Goal: Task Accomplishment & Management: Use online tool/utility

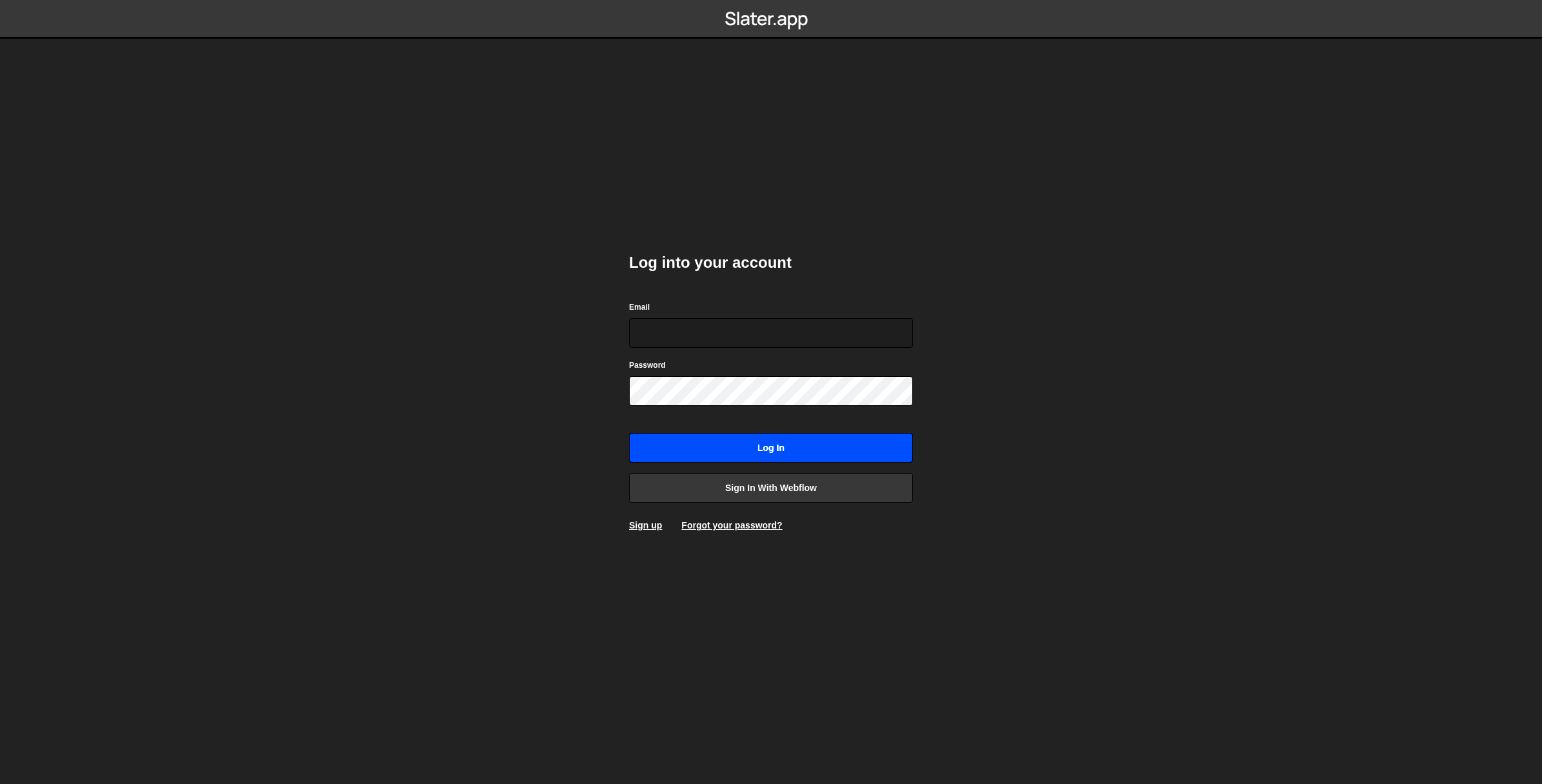
type input "damien@blnklabs.io"
click at [670, 436] on input "Log in" at bounding box center [771, 448] width 284 height 30
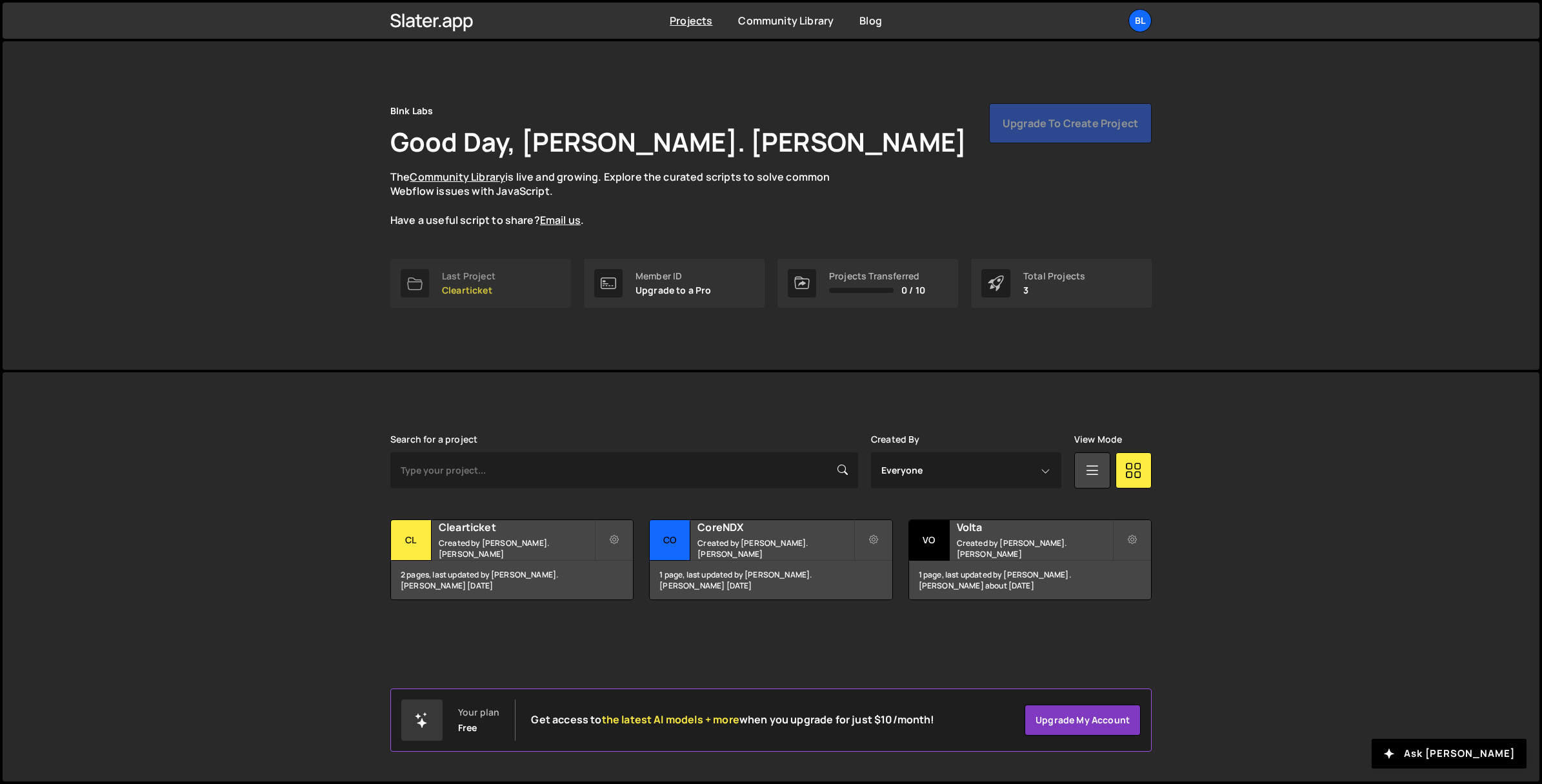
click at [505, 277] on link "Last Project Clearticket" at bounding box center [480, 283] width 180 height 49
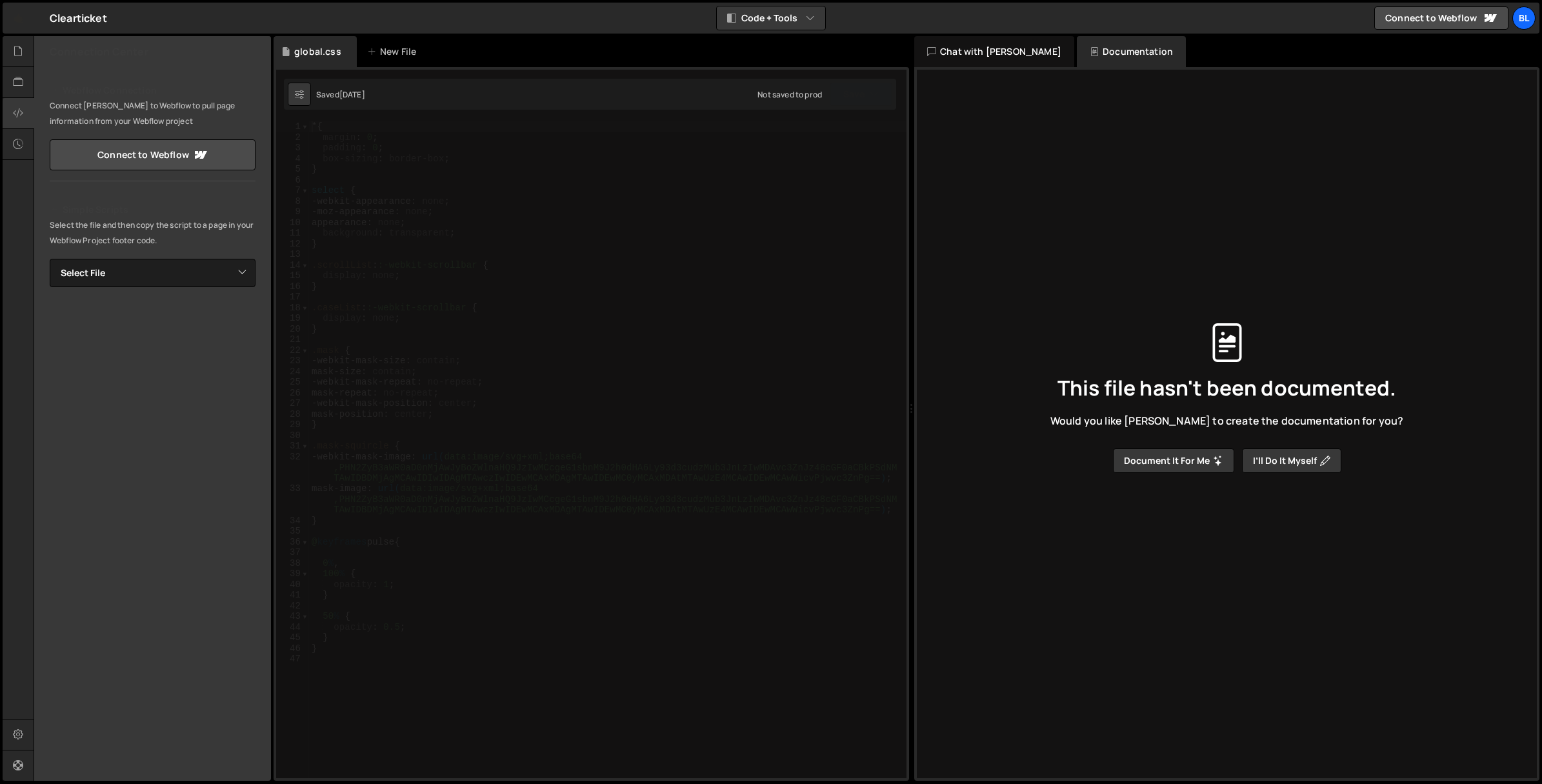
scroll to position [1, 0]
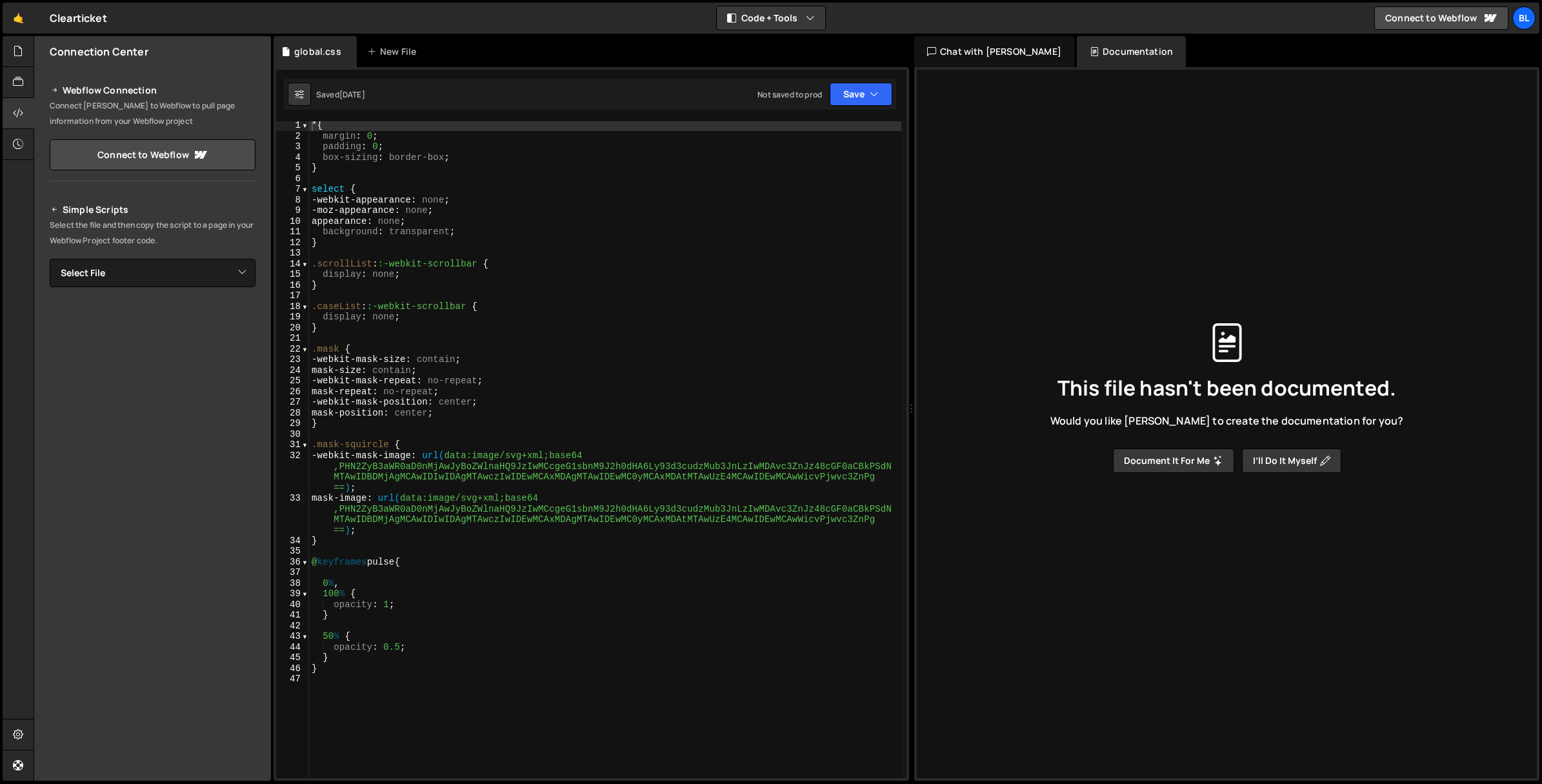
click at [359, 96] on div "1 week ago" at bounding box center [352, 94] width 26 height 11
click at [389, 56] on div "New File" at bounding box center [394, 51] width 54 height 13
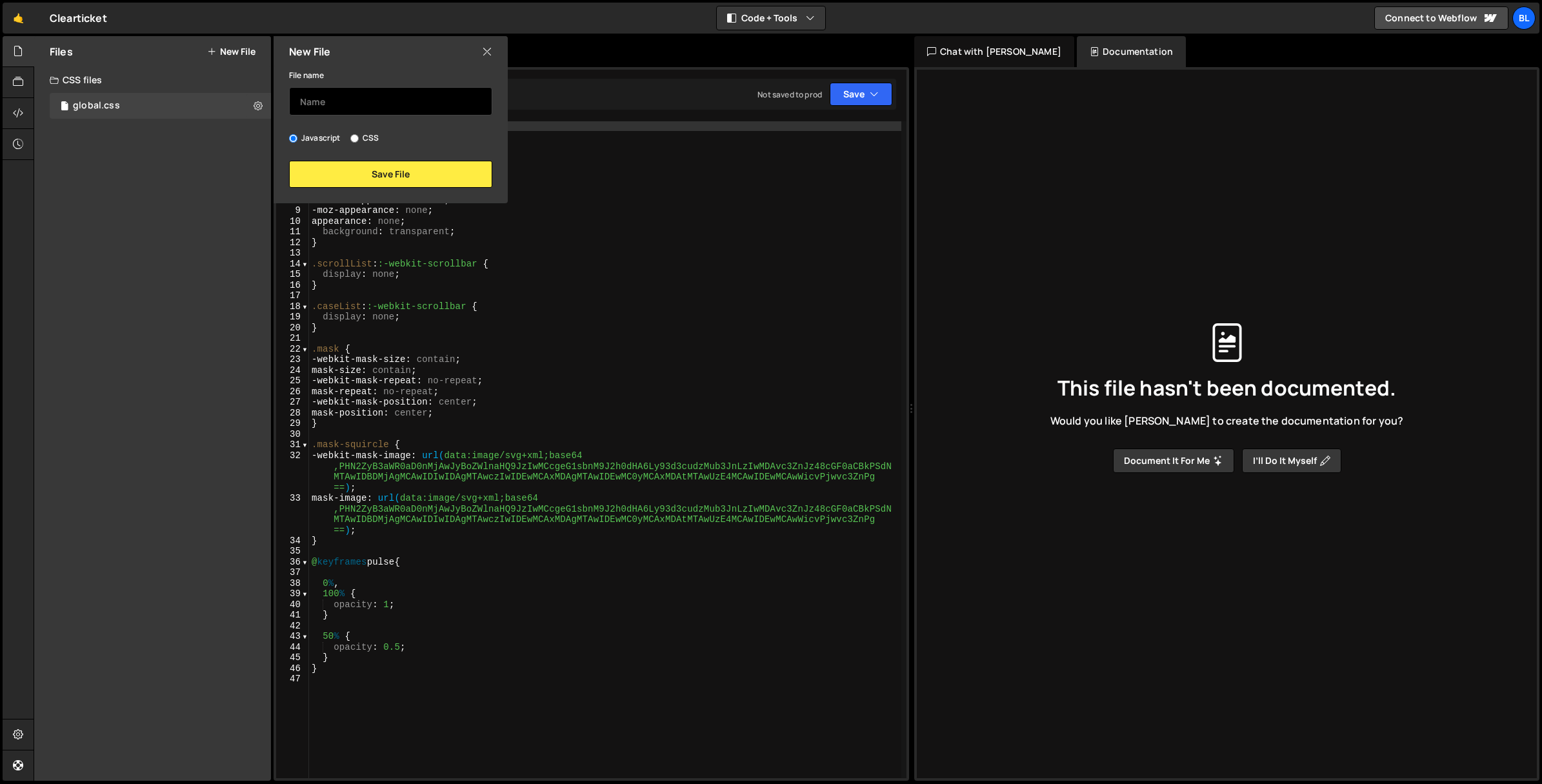
click at [396, 105] on input "text" at bounding box center [390, 101] width 203 height 29
type input "motionChips"
click at [350, 136] on input "CSS" at bounding box center [355, 139] width 9 height 9
radio input "true"
click at [366, 166] on button "Save File" at bounding box center [390, 173] width 203 height 27
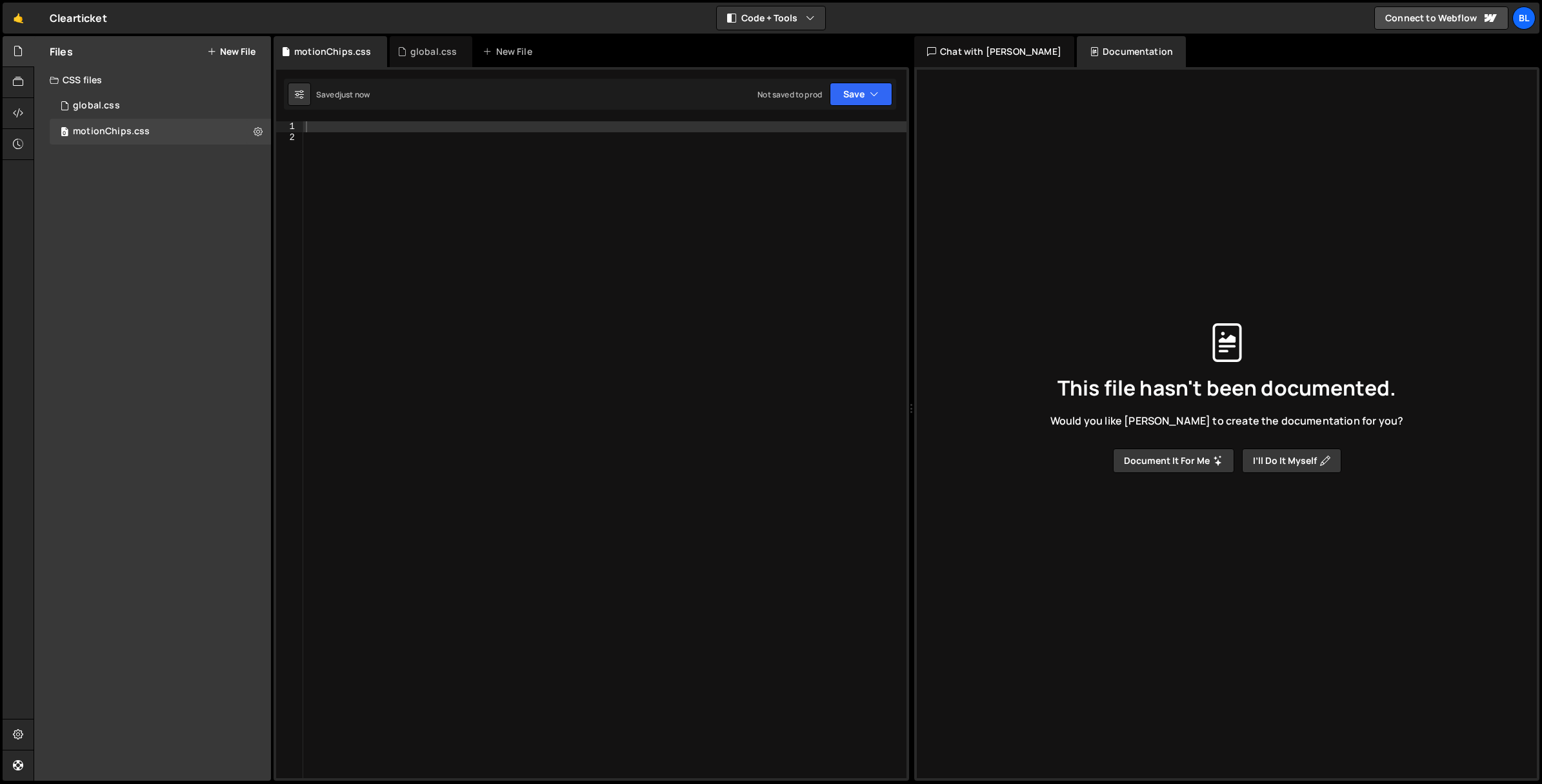
click at [426, 195] on div at bounding box center [605, 460] width 603 height 678
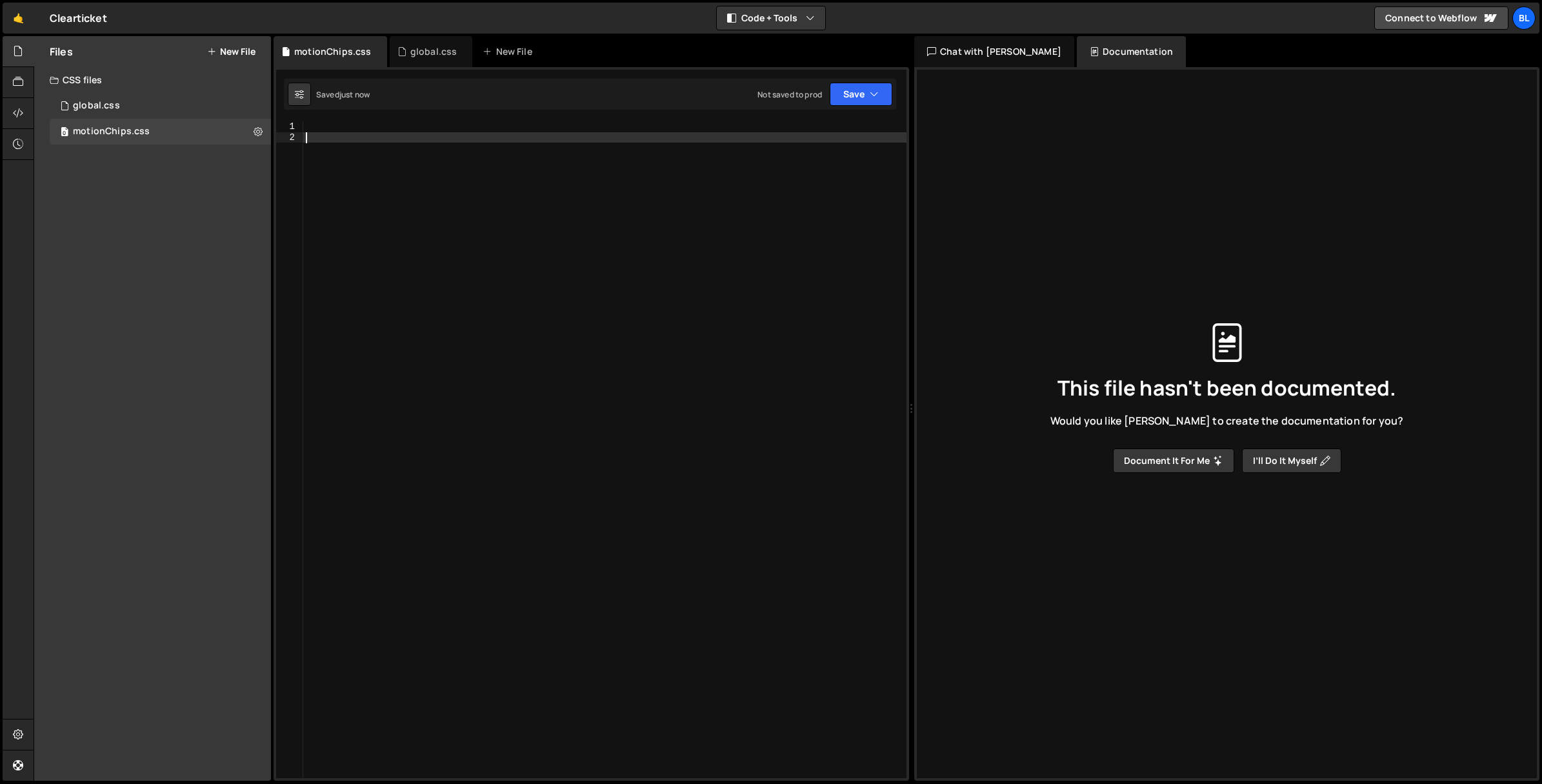
paste textarea "}"
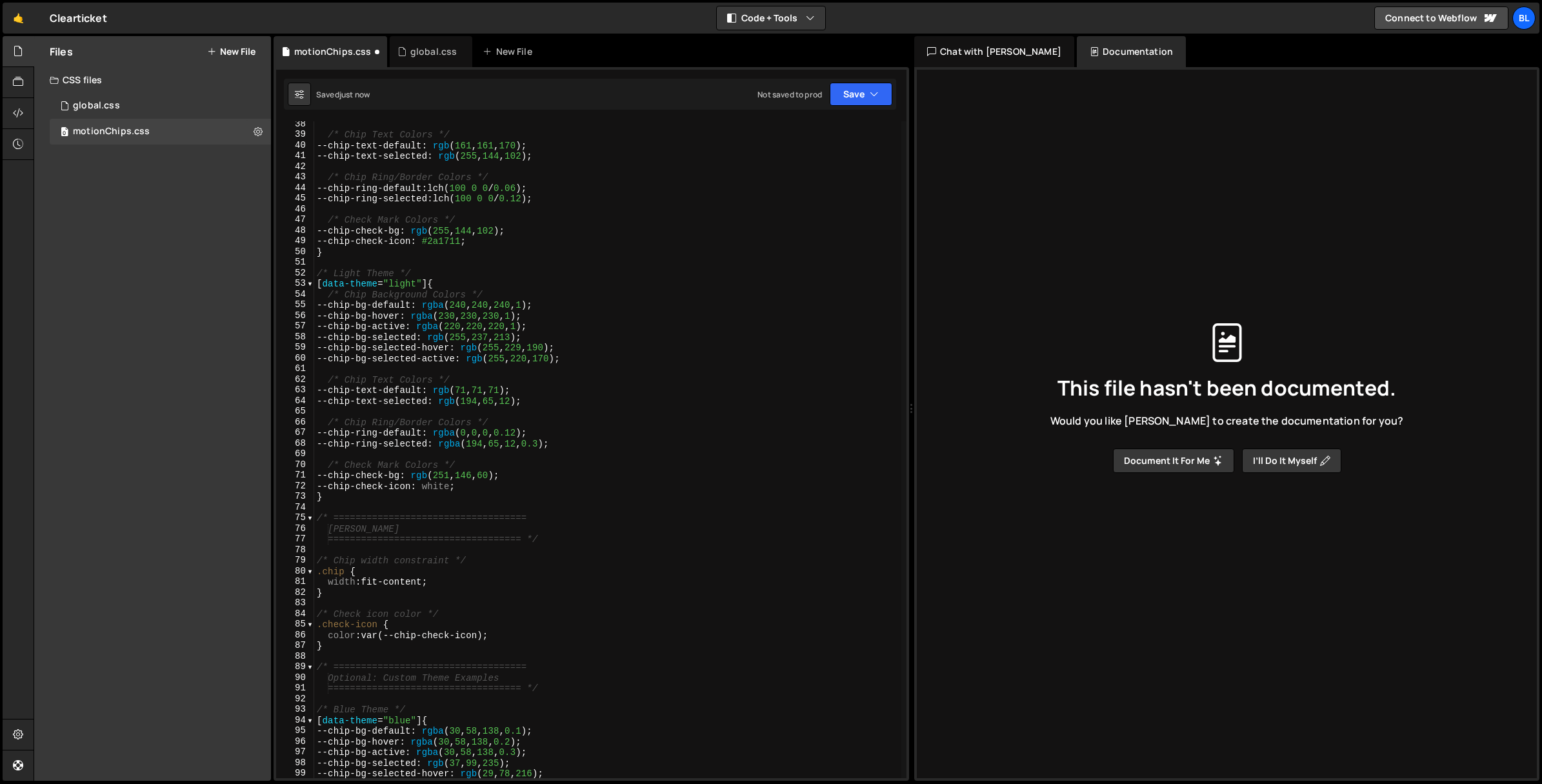
scroll to position [0, 0]
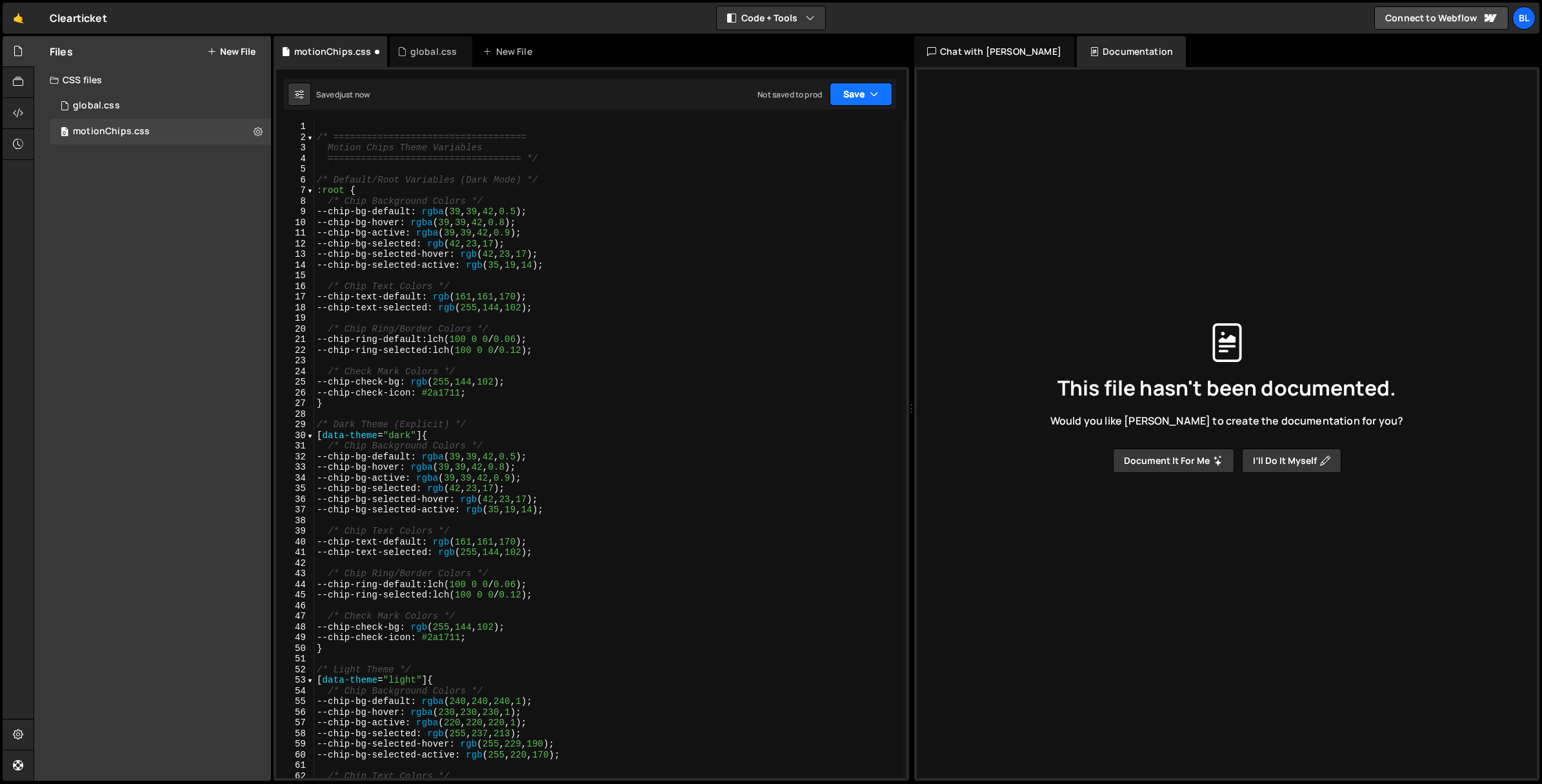
click at [849, 93] on button "Save" at bounding box center [861, 94] width 63 height 24
click at [819, 144] on div "Saved just now" at bounding box center [817, 140] width 134 height 16
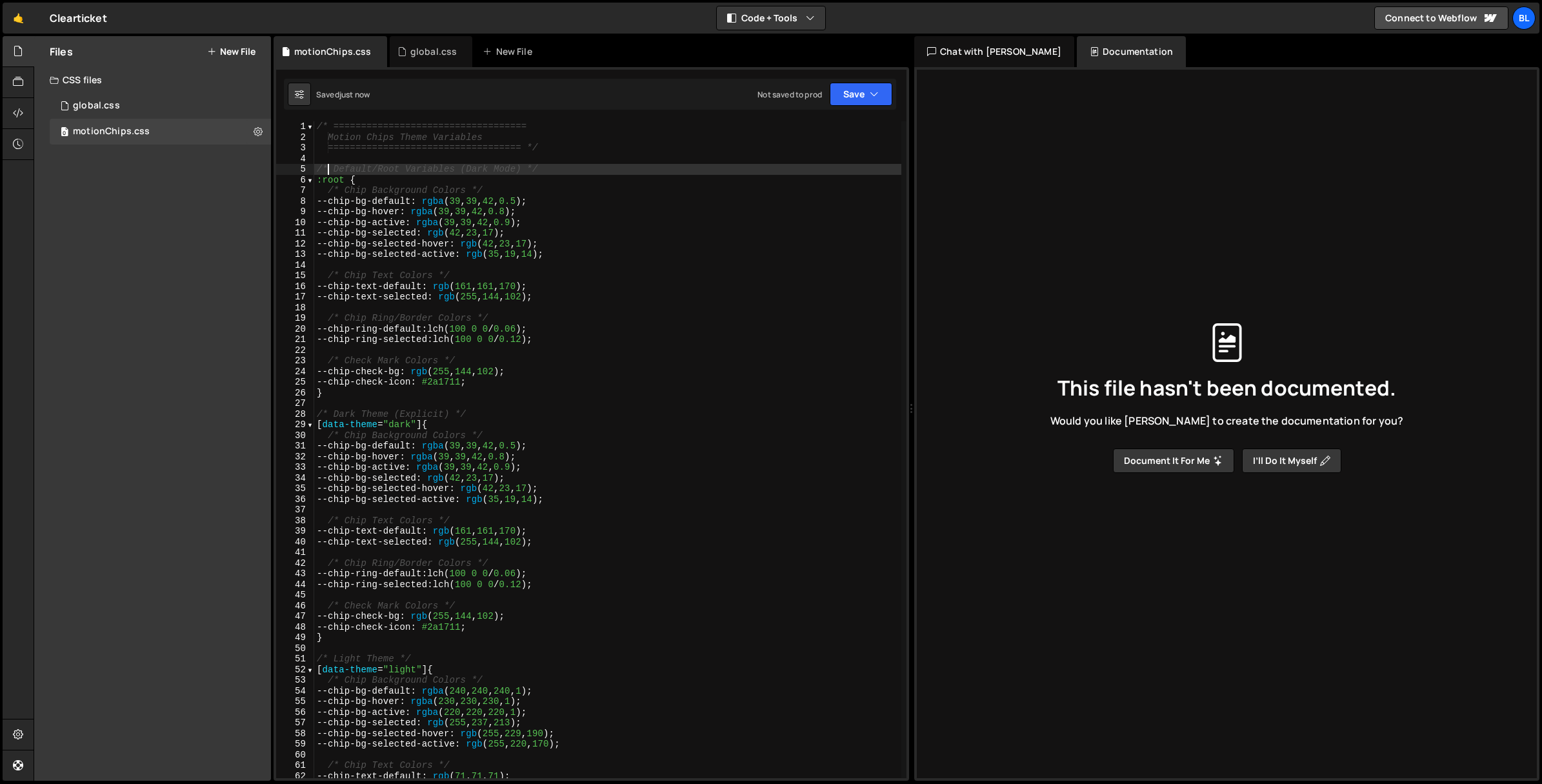
click at [326, 166] on div "/* =================================== Motion Chips Theme Variables ===========…" at bounding box center [608, 460] width 587 height 678
click at [644, 169] on div "/* =================================== Motion Chips Theme Variables ===========…" at bounding box center [608, 449] width 587 height 657
type textarea "/* Default/Root Variables (Dark Mode) */"
